Goal: Use online tool/utility: Use online tool/utility

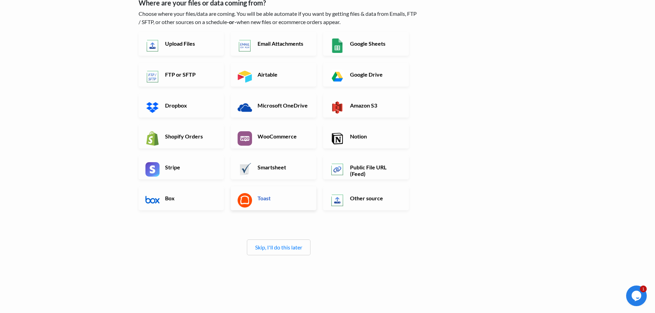
scroll to position [69, 0]
drag, startPoint x: 190, startPoint y: 159, endPoint x: 191, endPoint y: 162, distance: 3.6
click at [190, 159] on link "Stripe" at bounding box center [182, 167] width 86 height 24
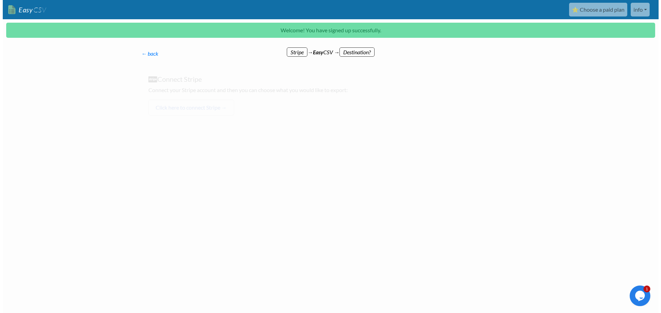
scroll to position [0, 0]
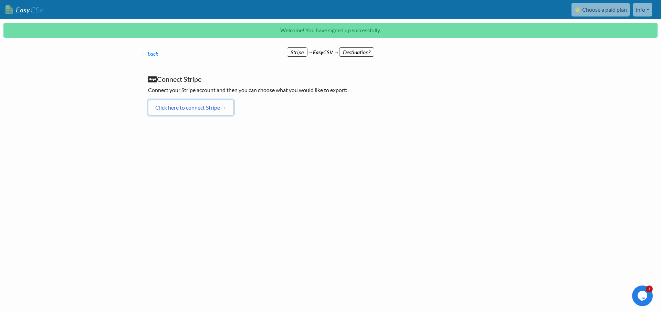
click at [185, 107] on link "Click here to connect Stripe →" at bounding box center [191, 108] width 86 height 16
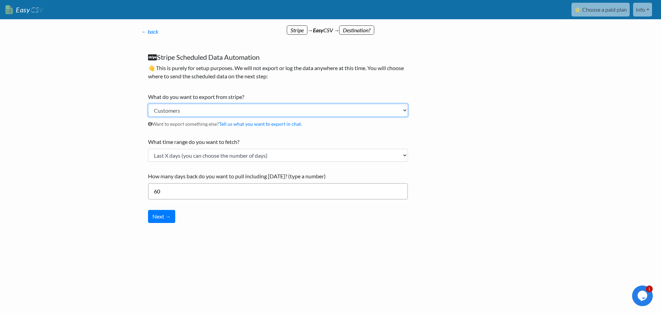
click at [227, 109] on select "Customers Payments Invoices Refunds Subscriptions (All) Subscriptions (Active O…" at bounding box center [278, 110] width 260 height 13
click at [148, 104] on select "Customers Payments Invoices Refunds Subscriptions (All) Subscriptions (Active O…" at bounding box center [278, 110] width 260 height 13
click at [199, 108] on select "Customers Payments Invoices Refunds Subscriptions (All) Subscriptions (Active O…" at bounding box center [278, 110] width 260 height 13
select select "customers"
click at [148, 104] on select "Customers Payments Invoices Refunds Subscriptions (All) Subscriptions (Active O…" at bounding box center [278, 110] width 260 height 13
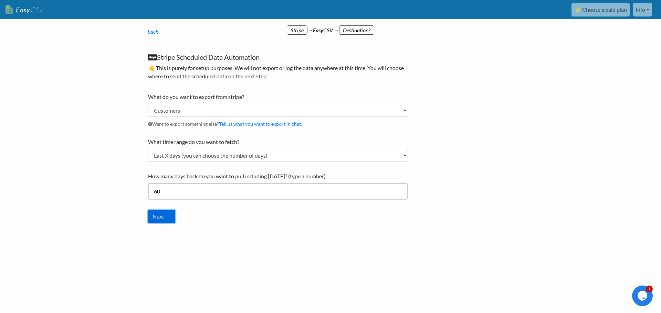
click at [167, 216] on button "Next →" at bounding box center [161, 216] width 27 height 13
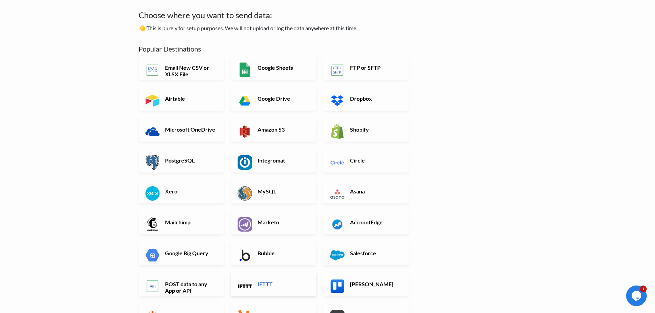
scroll to position [34, 0]
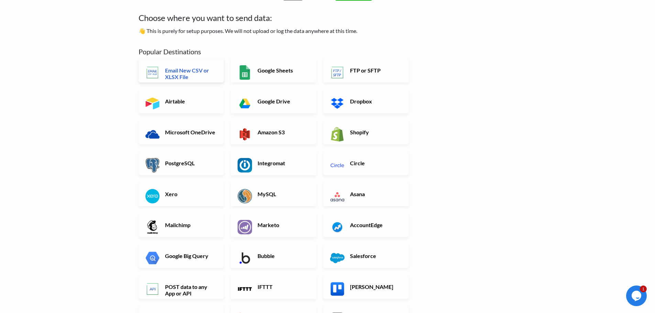
click at [164, 67] on link "Email New CSV or XLSX File" at bounding box center [182, 70] width 86 height 24
